Goal: Complete application form

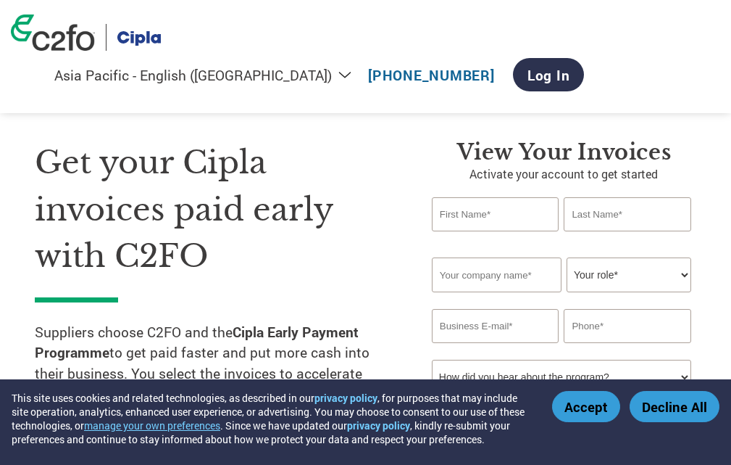
select select "en-IN"
click at [534, 220] on input "text" at bounding box center [495, 214] width 127 height 34
click at [649, 217] on input "text" at bounding box center [627, 214] width 127 height 34
click at [610, 219] on input "text" at bounding box center [627, 214] width 127 height 34
click at [546, 212] on input "EARTH CHEMICAL&SCIENTIFIC P.L." at bounding box center [495, 214] width 127 height 34
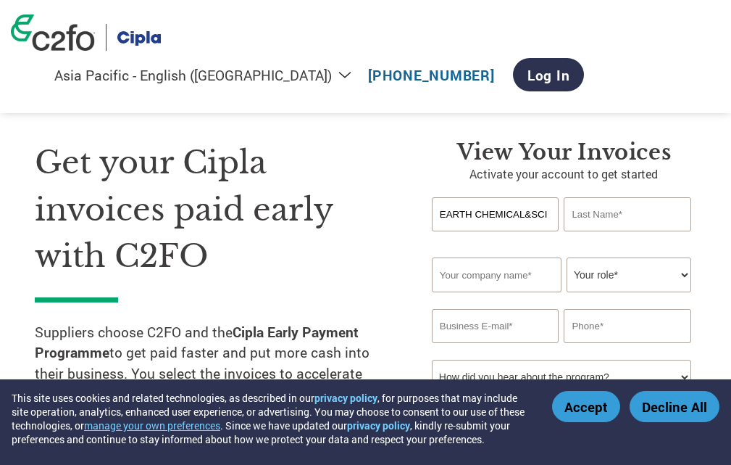
scroll to position [0, 56]
drag, startPoint x: 439, startPoint y: 215, endPoint x: 742, endPoint y: 225, distance: 302.4
type input "n"
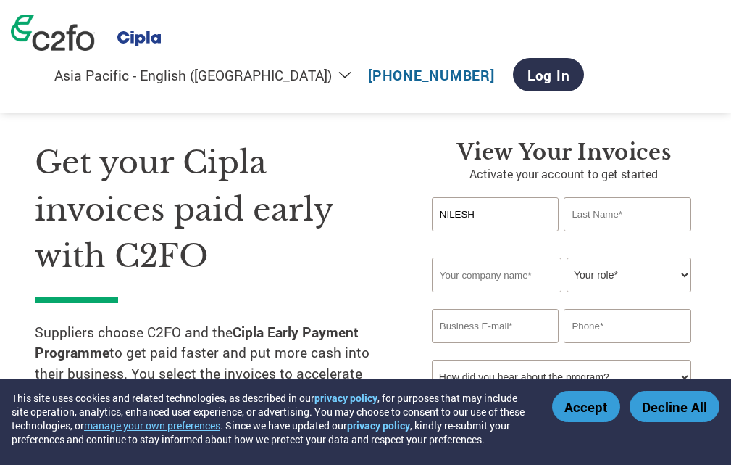
type input "NILESH"
click at [620, 210] on input "text" at bounding box center [627, 214] width 127 height 34
type input "[DEMOGRAPHIC_DATA]"
click at [474, 281] on input "text" at bounding box center [497, 274] width 130 height 35
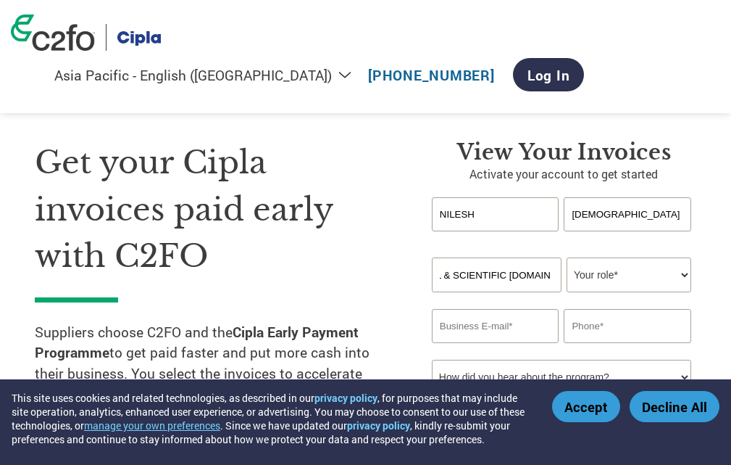
type input "EARTH CHEMICAL & SCIENTIFIC [DOMAIN_NAME]."
click at [659, 275] on select "Your role* CFO Controller Credit Manager Finance Director Treasurer CEO Preside…" at bounding box center [629, 274] width 125 height 35
select select "OTHER"
click at [567, 257] on select "Your role* CFO Controller Credit Manager Finance Director Treasurer CEO Preside…" at bounding box center [629, 274] width 125 height 35
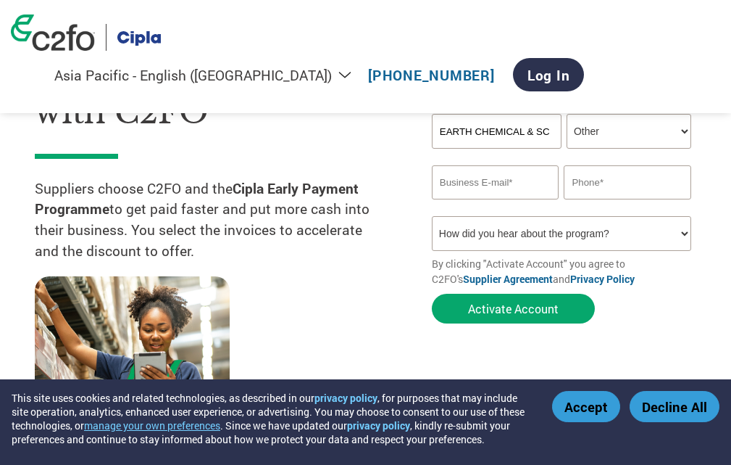
scroll to position [145, 0]
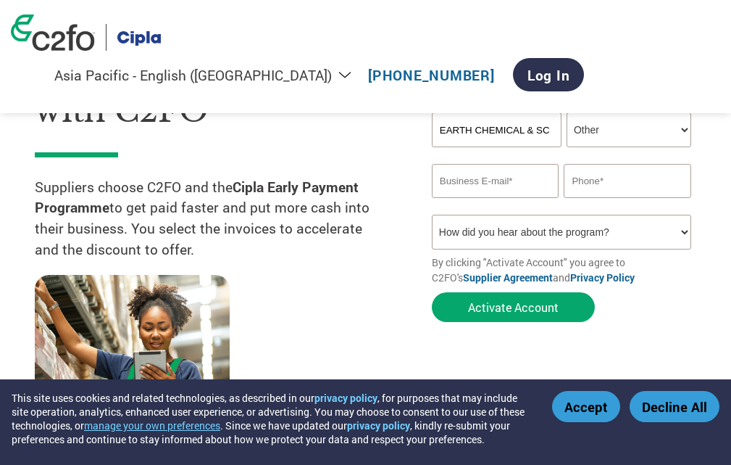
click at [482, 174] on input "email" at bounding box center [495, 181] width 127 height 34
type input "[EMAIL_ADDRESS][DOMAIN_NAME]"
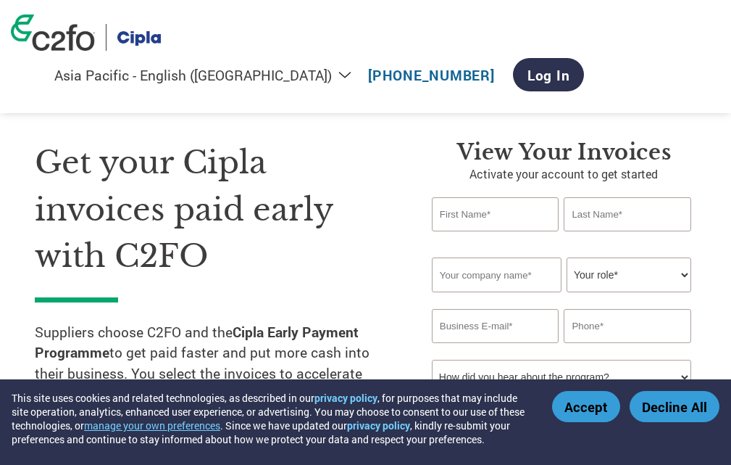
select select "en-IN"
